Goal: Task Accomplishment & Management: Use online tool/utility

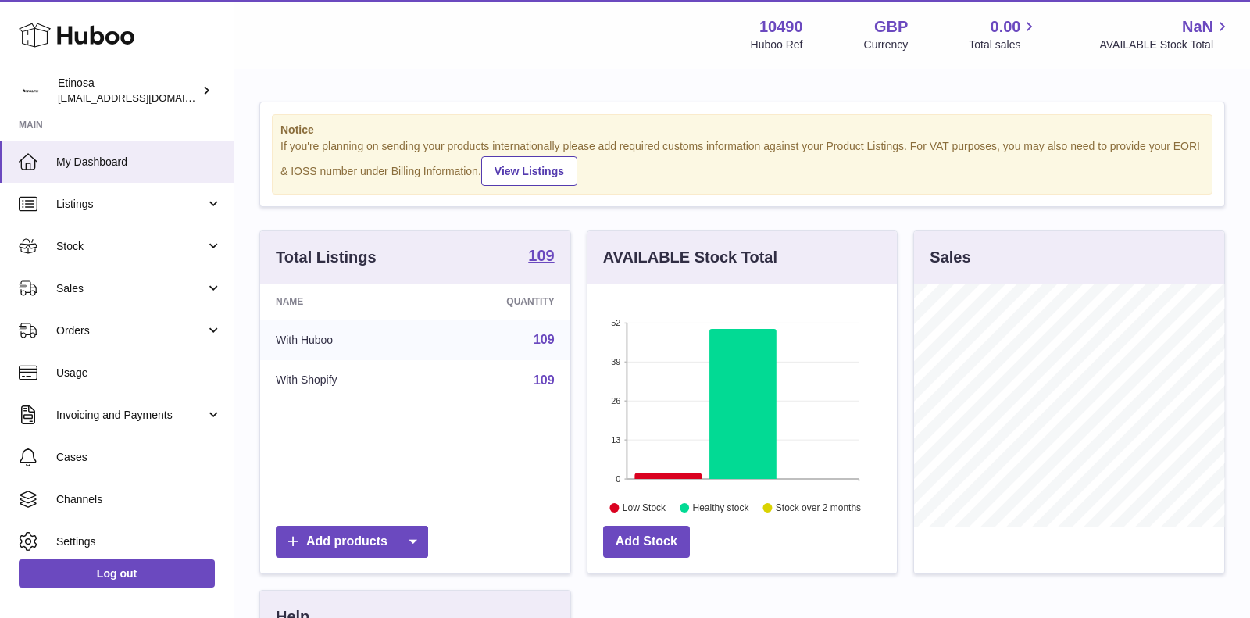
scroll to position [243, 310]
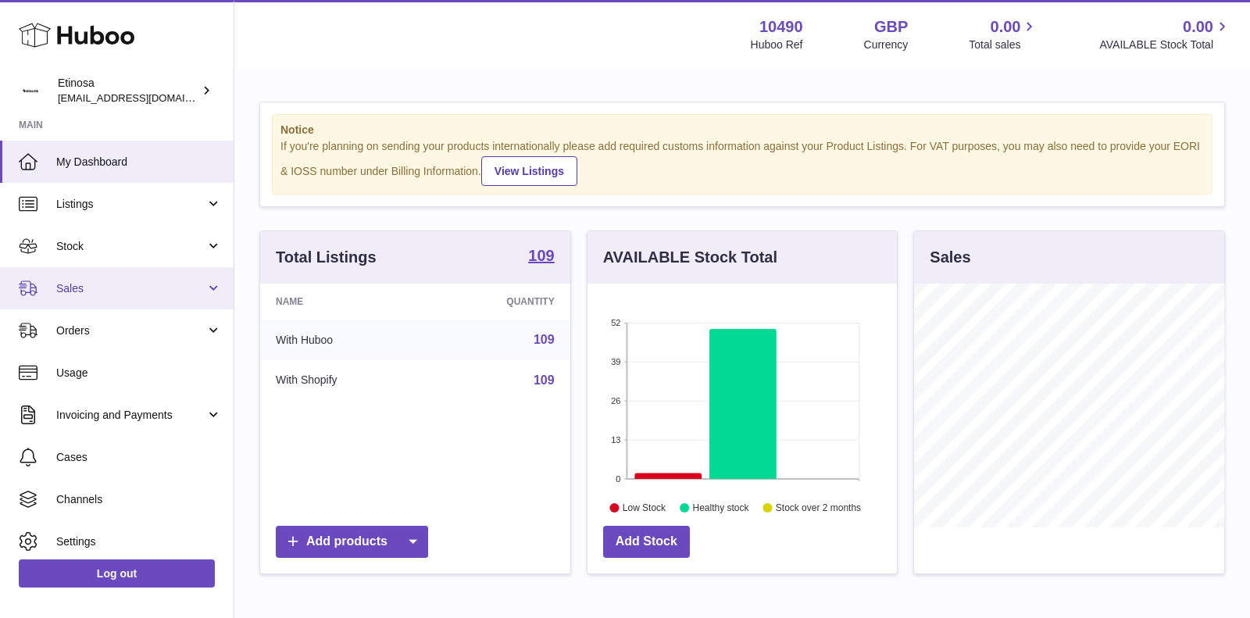
click at [188, 275] on link "Sales" at bounding box center [117, 288] width 234 height 42
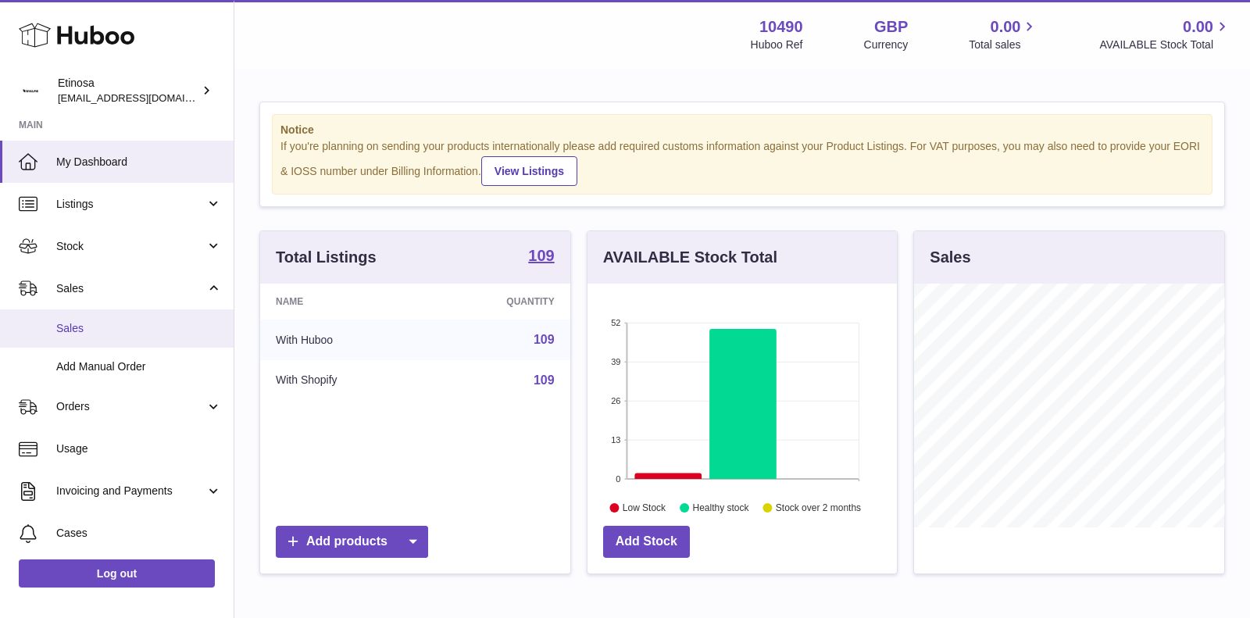
click at [134, 322] on span "Sales" at bounding box center [139, 328] width 166 height 15
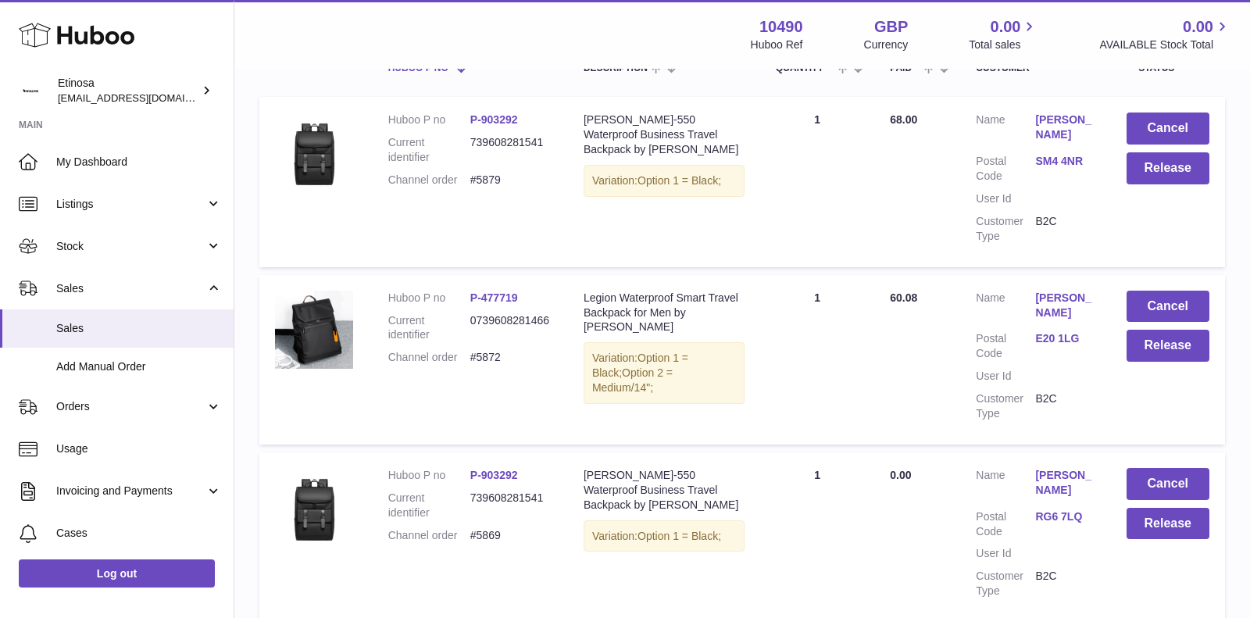
scroll to position [270, 0]
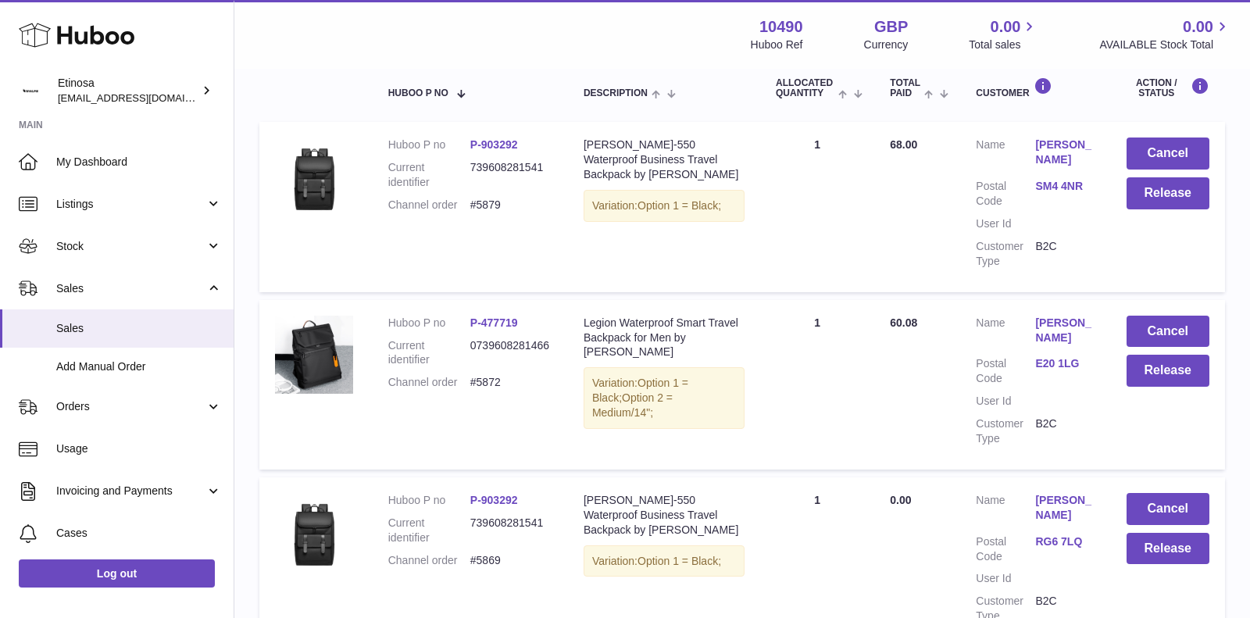
click at [1059, 368] on link "E20 1LG" at bounding box center [1064, 363] width 59 height 15
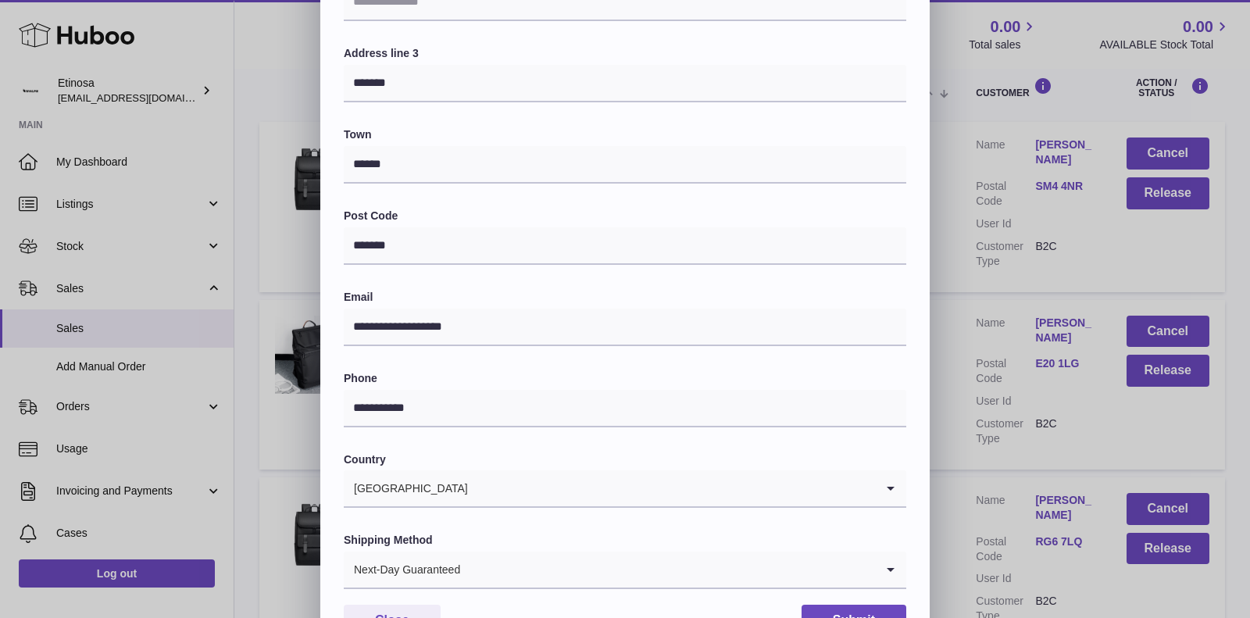
scroll to position [366, 0]
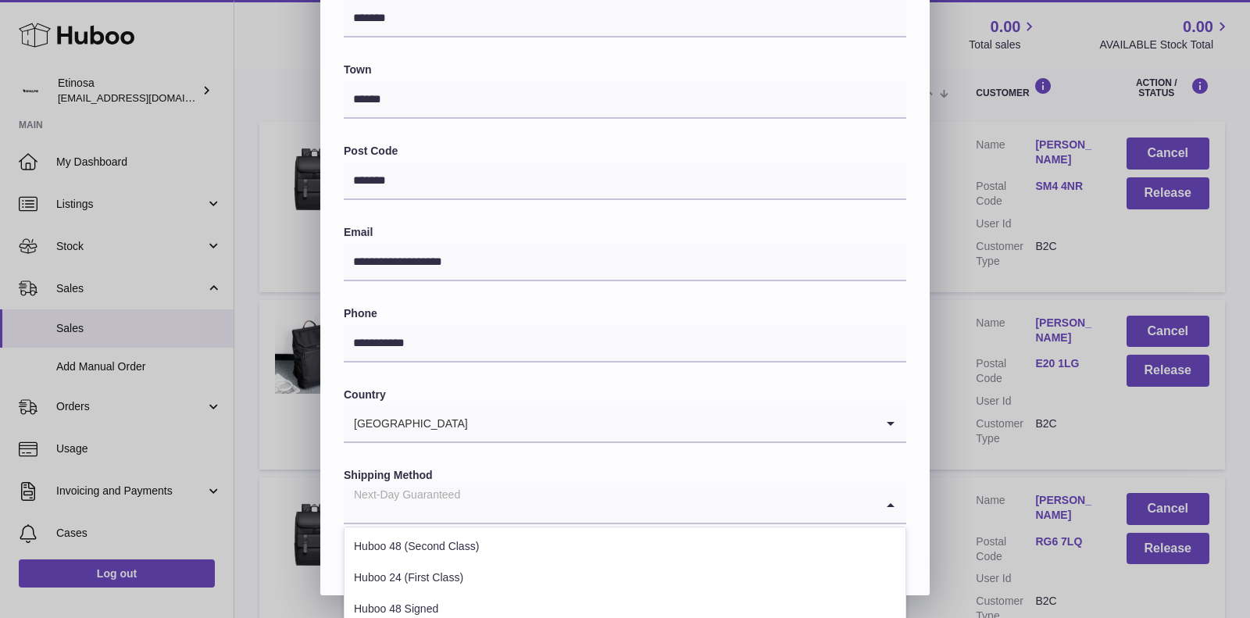
click at [659, 507] on input "Search for option" at bounding box center [609, 505] width 531 height 36
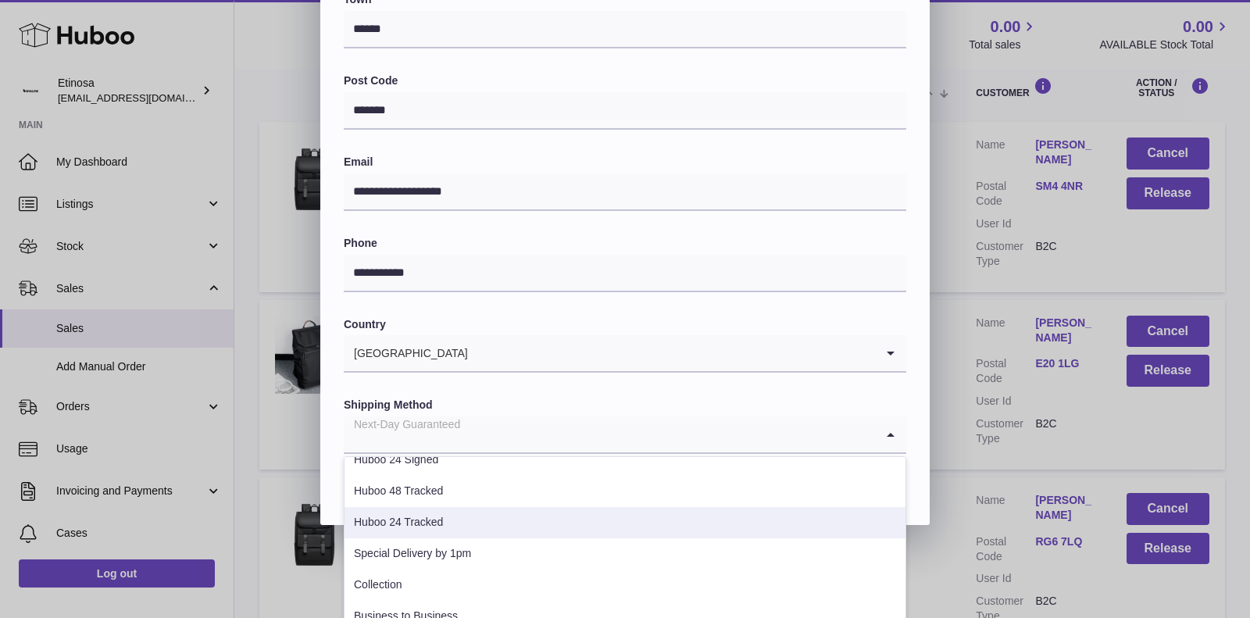
scroll to position [473, 0]
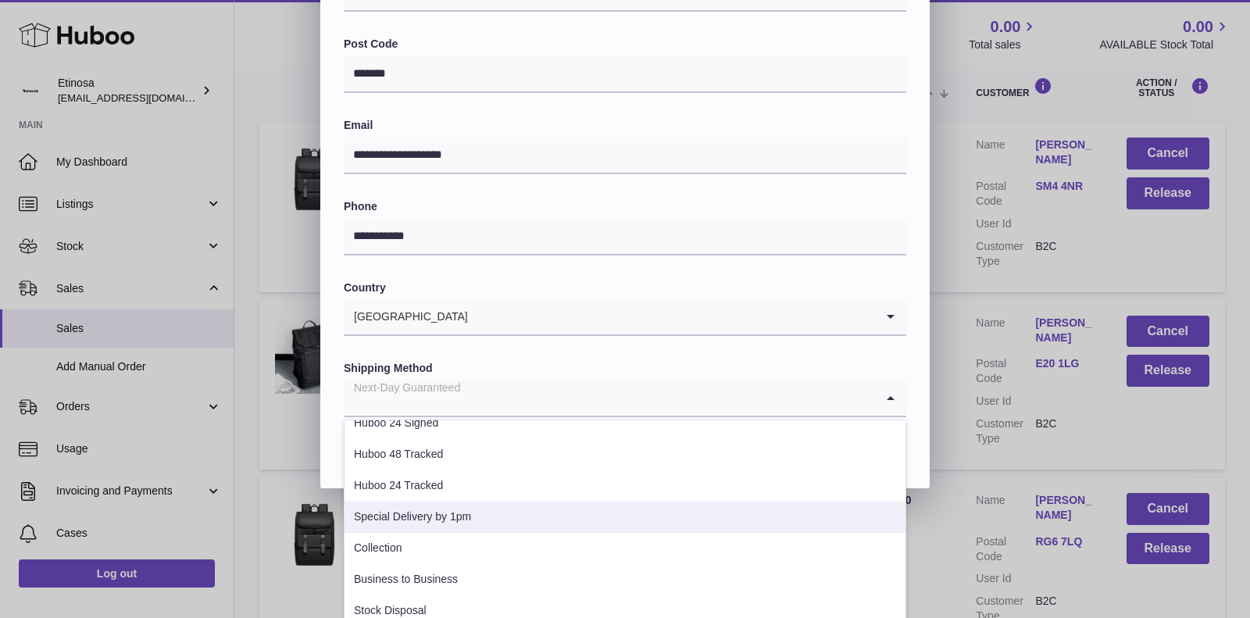
click at [548, 523] on li "Special Delivery by 1pm" at bounding box center [624, 517] width 561 height 31
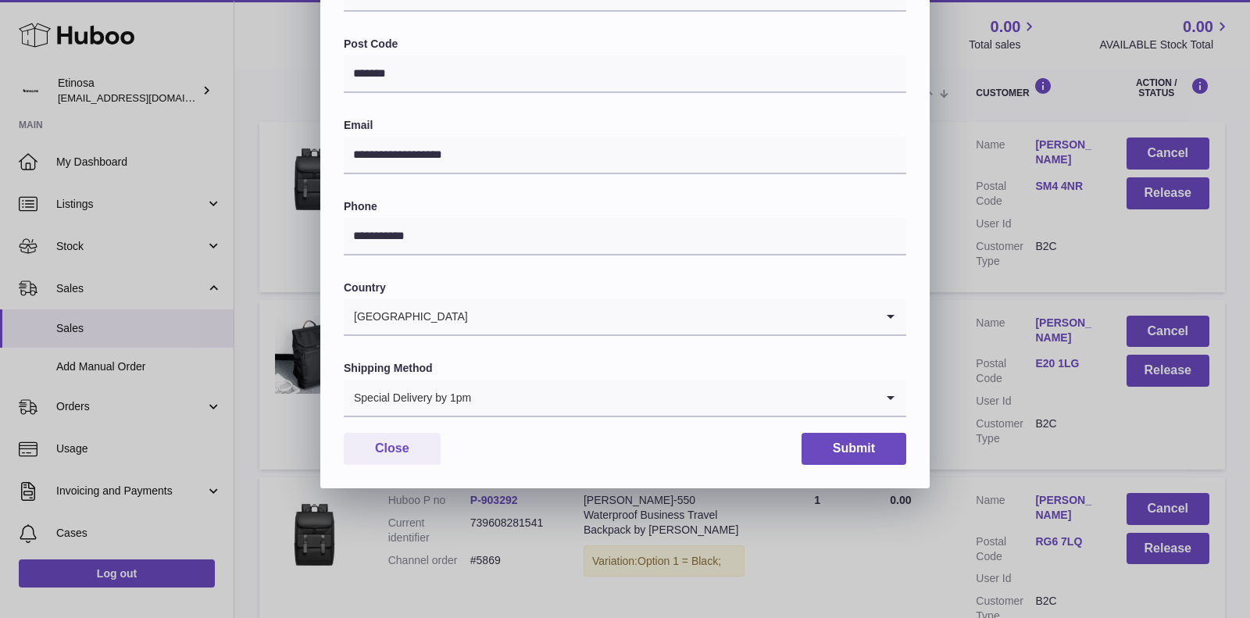
scroll to position [366, 0]
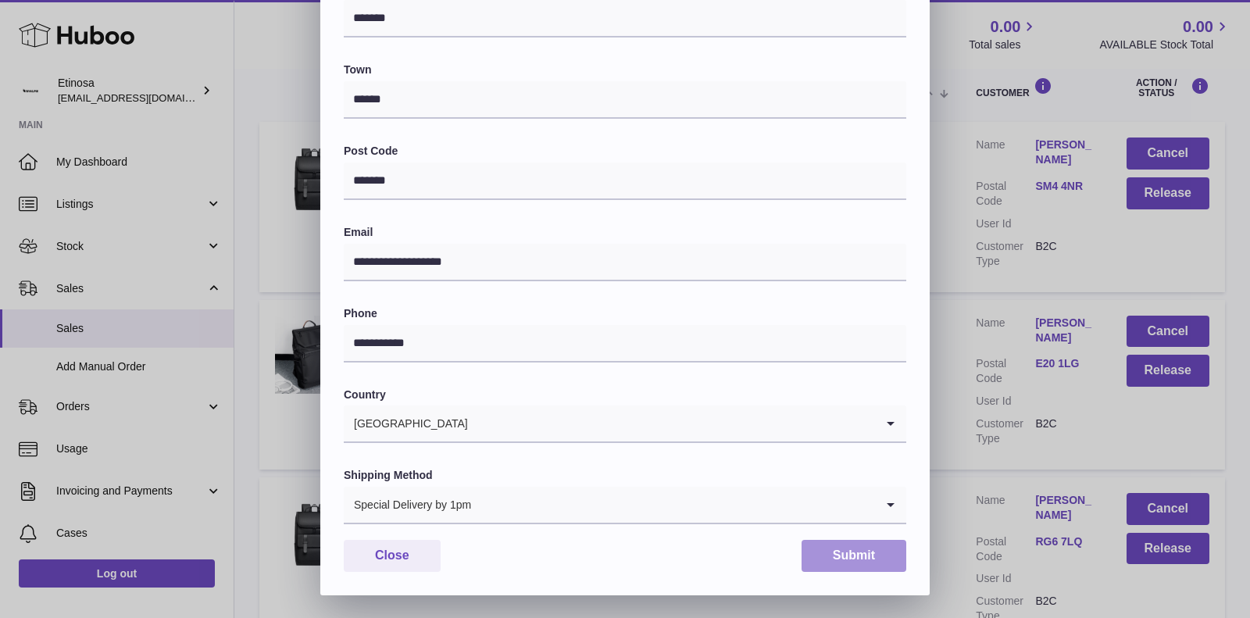
click at [859, 555] on button "Submit" at bounding box center [853, 556] width 105 height 32
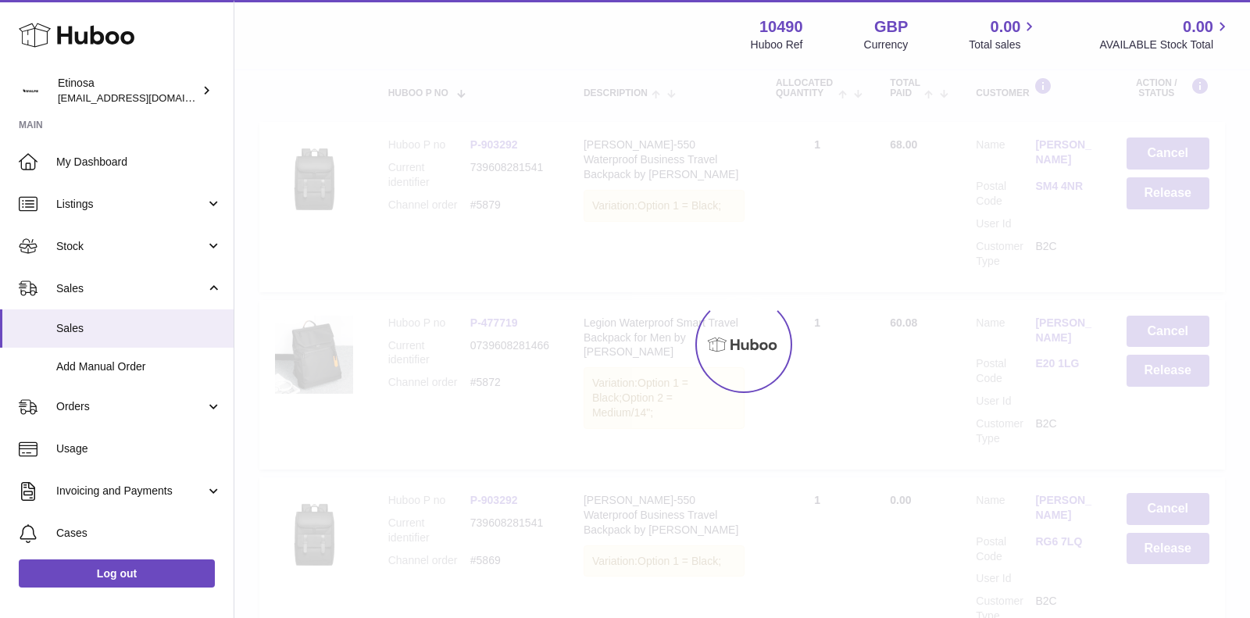
scroll to position [0, 0]
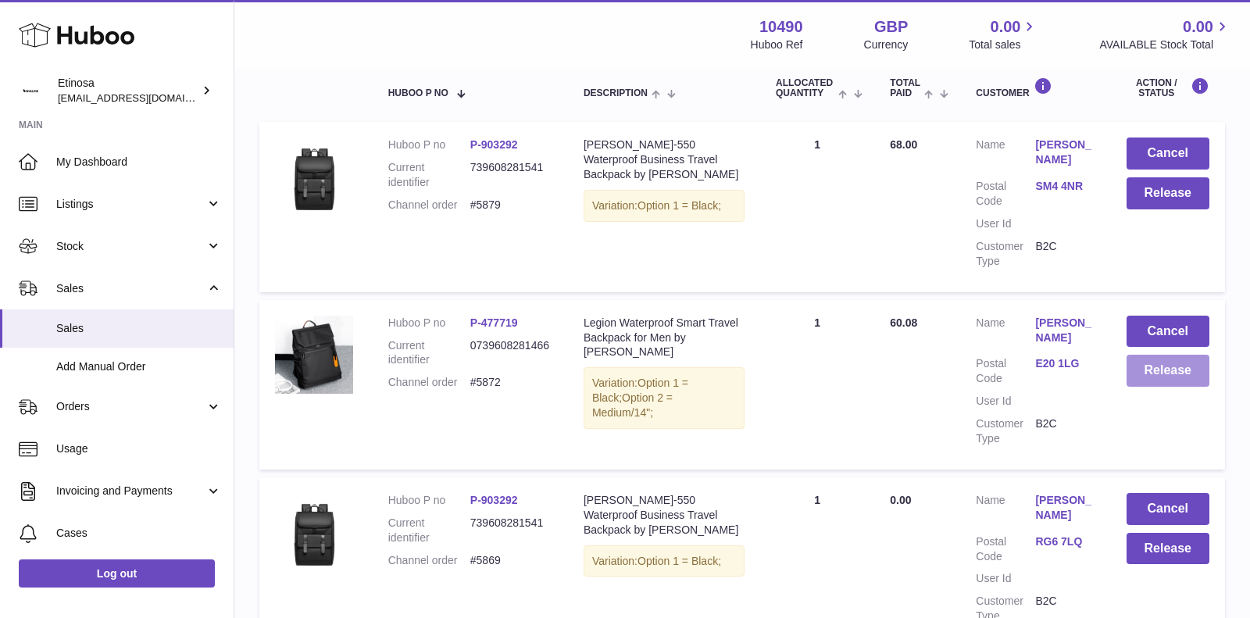
click at [1158, 376] on button "Release" at bounding box center [1168, 371] width 84 height 32
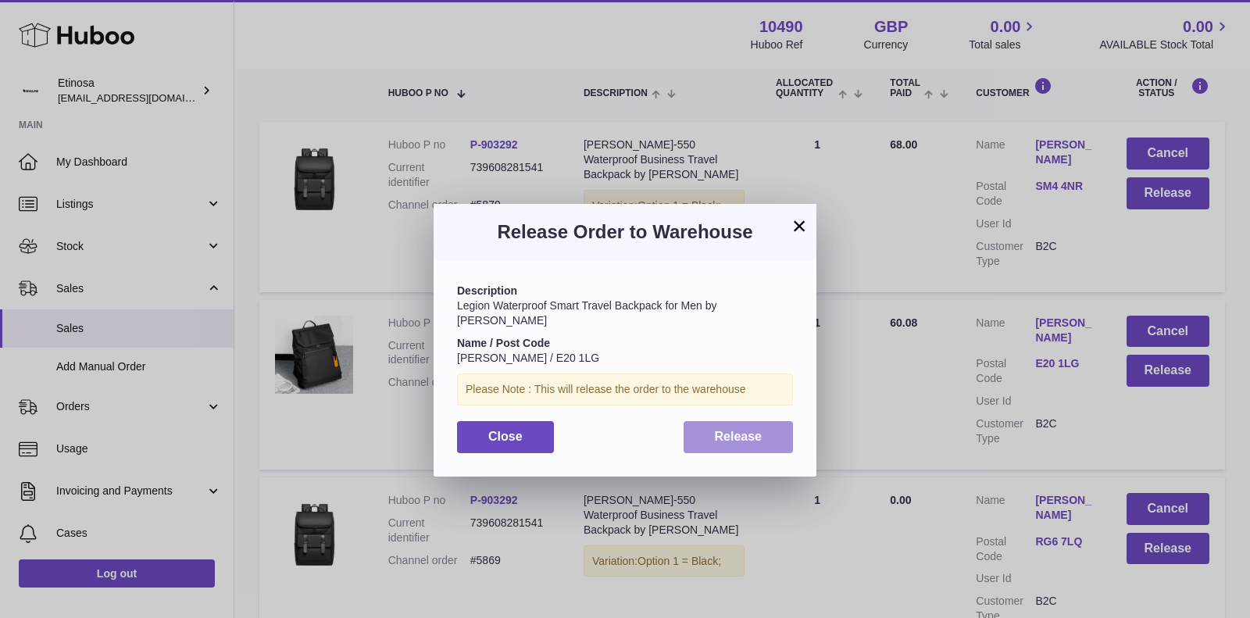
click at [773, 425] on button "Release" at bounding box center [739, 437] width 110 height 32
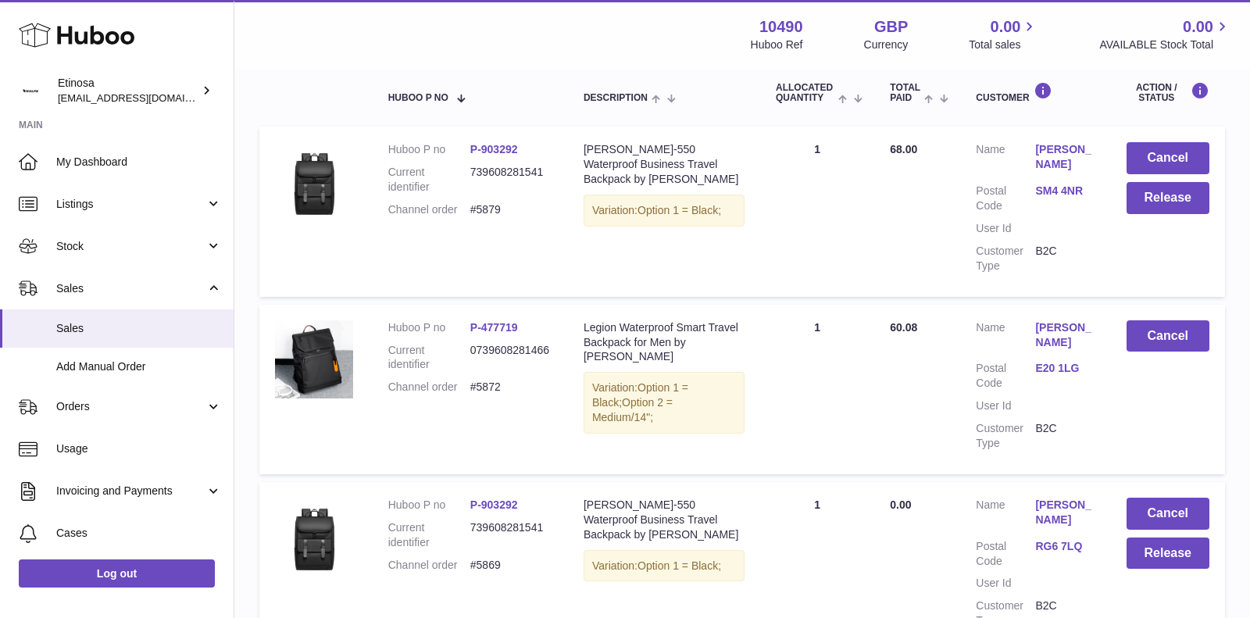
scroll to position [221, 0]
